Goal: Task Accomplishment & Management: Use online tool/utility

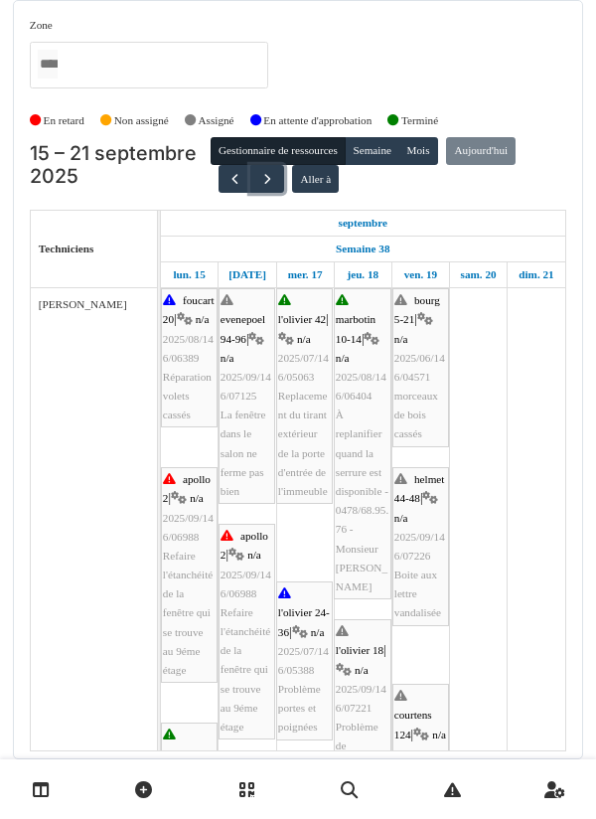
click at [262, 183] on span "button" at bounding box center [267, 179] width 17 height 17
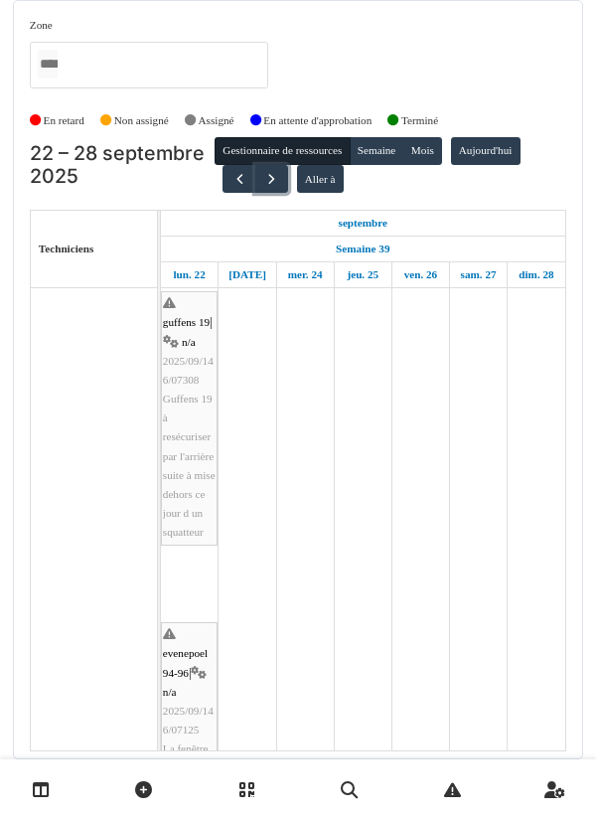
scroll to position [883, 0]
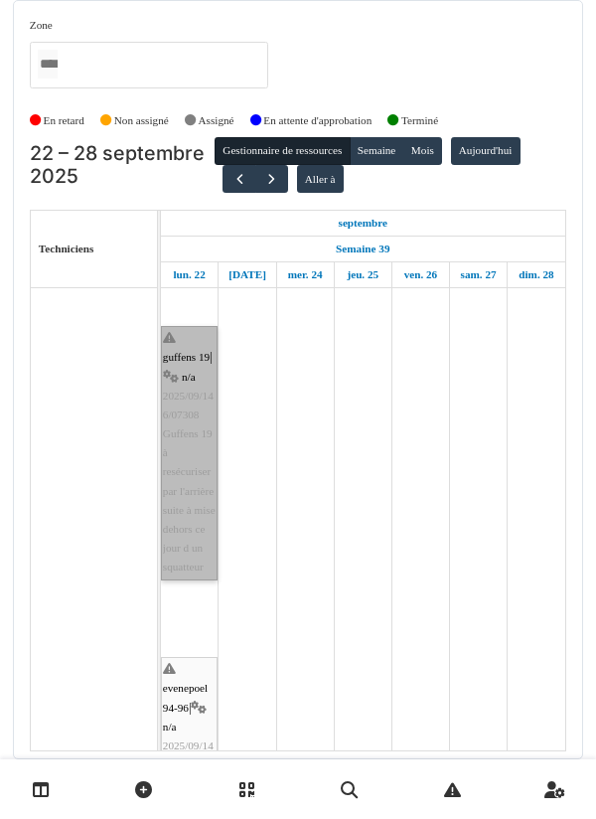
click at [190, 475] on link "guffens 19 | n/a 2025/09/146/07308 Guffens 19 à resécuriser par l'arrière suite…" at bounding box center [189, 452] width 57 height 253
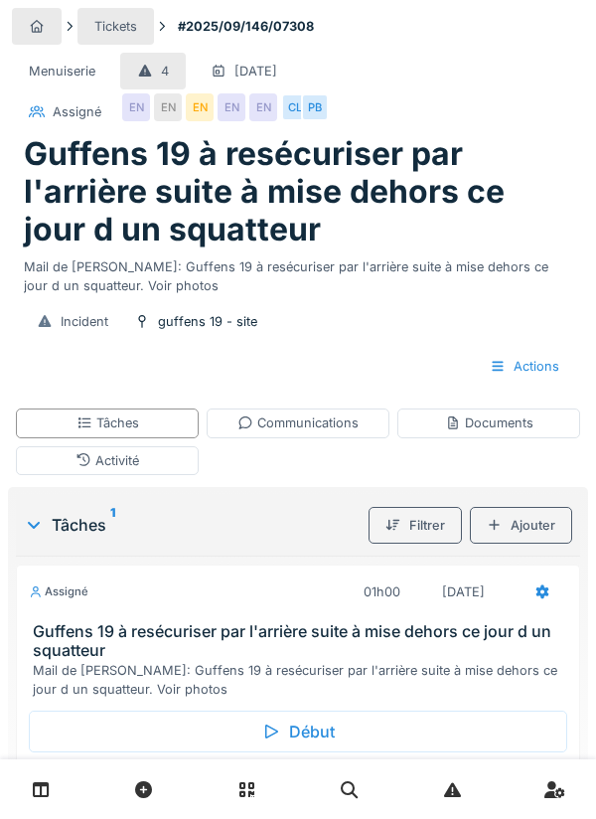
click at [306, 740] on div "Début" at bounding box center [298, 732] width 539 height 42
